Goal: Task Accomplishment & Management: Manage account settings

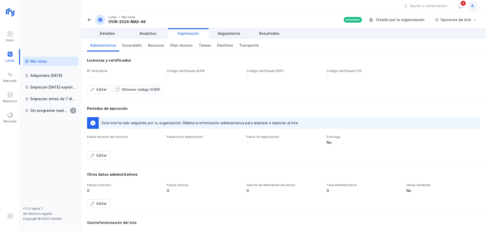
scroll to position [25, 0]
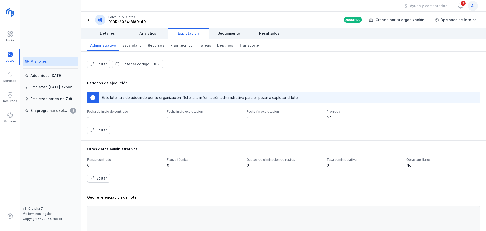
click at [89, 117] on div "-" at bounding box center [88, 116] width 2 height 5
click at [104, 112] on div "Fecha de inicio de contrato" at bounding box center [124, 111] width 74 height 4
click at [102, 130] on div "Editar" at bounding box center [101, 129] width 10 height 5
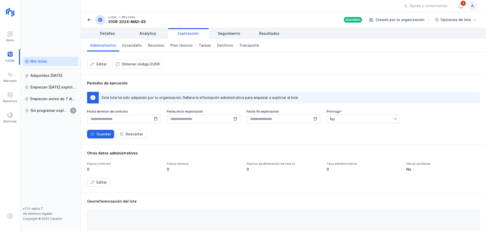
click at [155, 119] on icon at bounding box center [156, 119] width 4 height 4
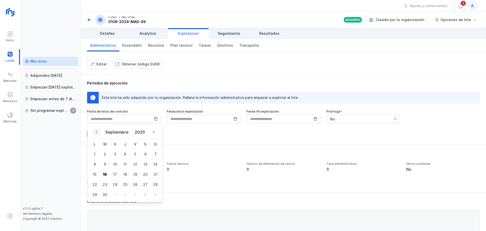
click at [97, 130] on icon "Previous Month" at bounding box center [97, 132] width 4 height 4
click at [97, 135] on icon "Previous Month" at bounding box center [96, 137] width 3 height 4
click at [97, 130] on icon "Previous Month" at bounding box center [97, 132] width 4 height 4
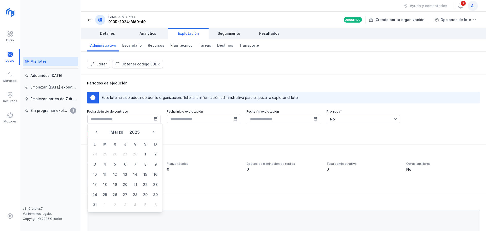
click at [97, 130] on icon "Previous Month" at bounding box center [97, 132] width 4 height 4
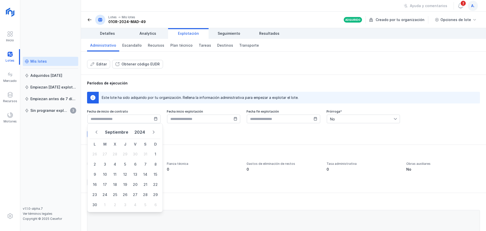
click at [97, 130] on icon "Previous Month" at bounding box center [97, 132] width 4 height 4
click at [97, 135] on icon "Previous Month" at bounding box center [96, 137] width 3 height 4
click at [97, 130] on icon "Previous Month" at bounding box center [97, 132] width 4 height 4
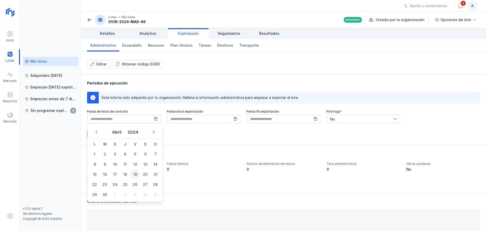
click at [135, 174] on span "19" at bounding box center [135, 174] width 10 height 10
type input "**********"
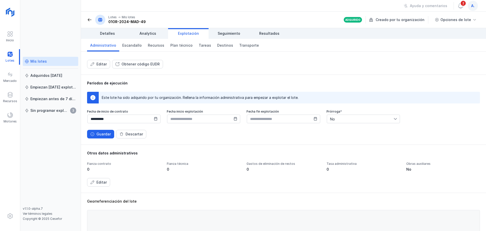
click at [234, 120] on icon at bounding box center [236, 119] width 4 height 4
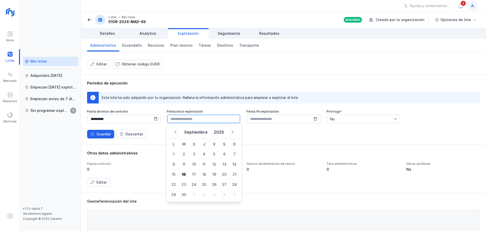
click at [234, 120] on input "text" at bounding box center [203, 118] width 73 height 9
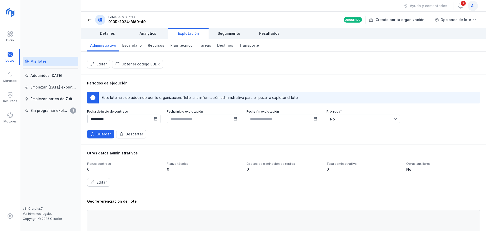
click at [262, 129] on div "**********" at bounding box center [283, 123] width 393 height 29
click at [92, 168] on div "0" at bounding box center [124, 169] width 74 height 5
click at [88, 169] on div "0" at bounding box center [124, 169] width 74 height 5
click at [101, 182] on div "Editar" at bounding box center [101, 181] width 10 height 5
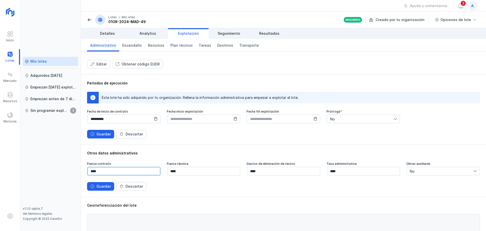
click at [93, 171] on input "****" at bounding box center [123, 171] width 73 height 9
click at [101, 171] on input "******" at bounding box center [123, 171] width 73 height 9
type input "******"
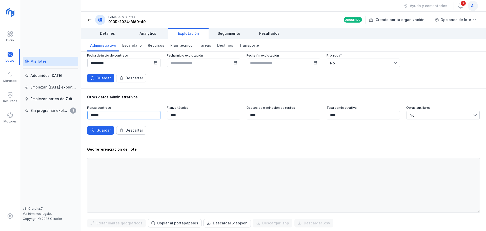
scroll to position [60, 0]
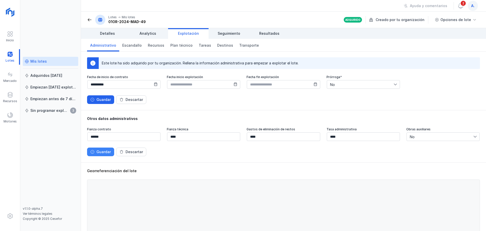
click at [104, 150] on div "Guardar" at bounding box center [103, 151] width 14 height 5
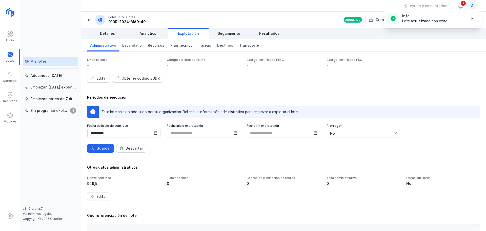
scroll to position [0, 0]
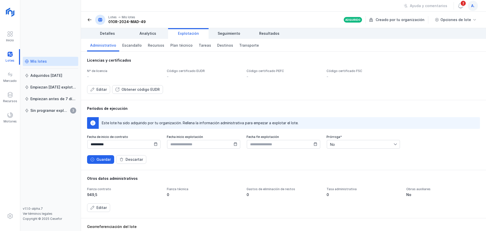
click at [45, 60] on div "Mis lotes" at bounding box center [38, 61] width 16 height 5
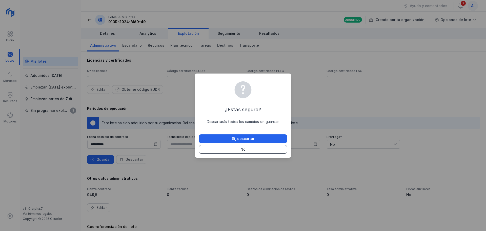
click at [242, 149] on div "No" at bounding box center [242, 149] width 5 height 5
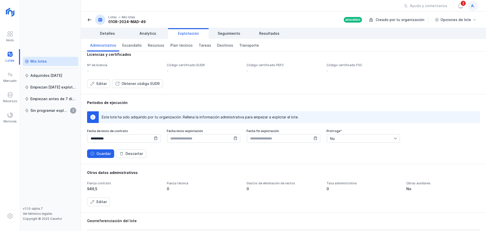
scroll to position [5, 0]
click at [103, 154] on div "Guardar" at bounding box center [103, 154] width 14 height 5
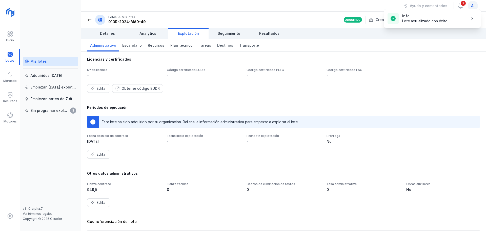
scroll to position [0, 0]
click at [43, 63] on div "Mis lotes" at bounding box center [38, 61] width 16 height 5
